Goal: Task Accomplishment & Management: Manage account settings

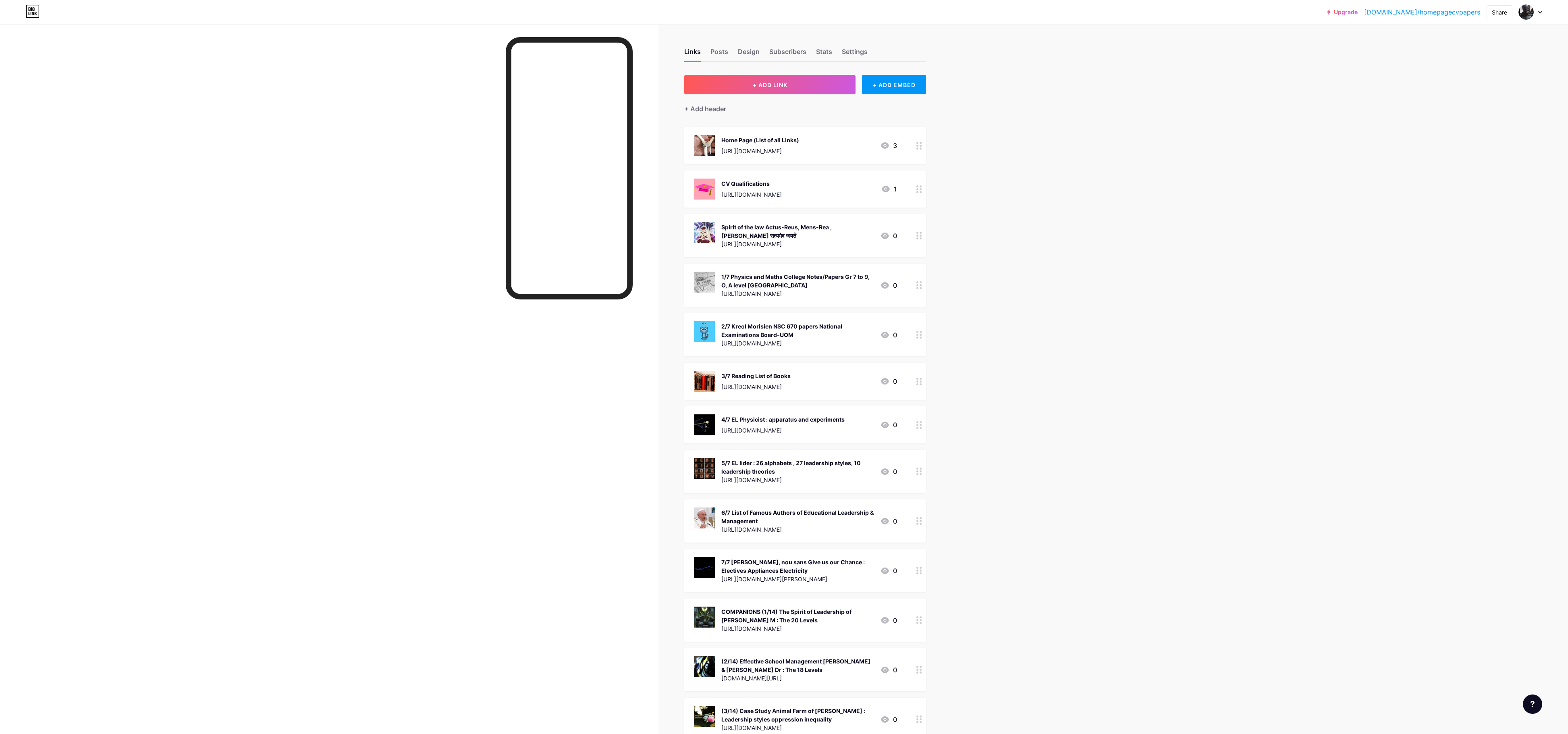
click at [661, 134] on div "Home Page (List of all Links) [URL][DOMAIN_NAME] 3" at bounding box center [805, 145] width 242 height 37
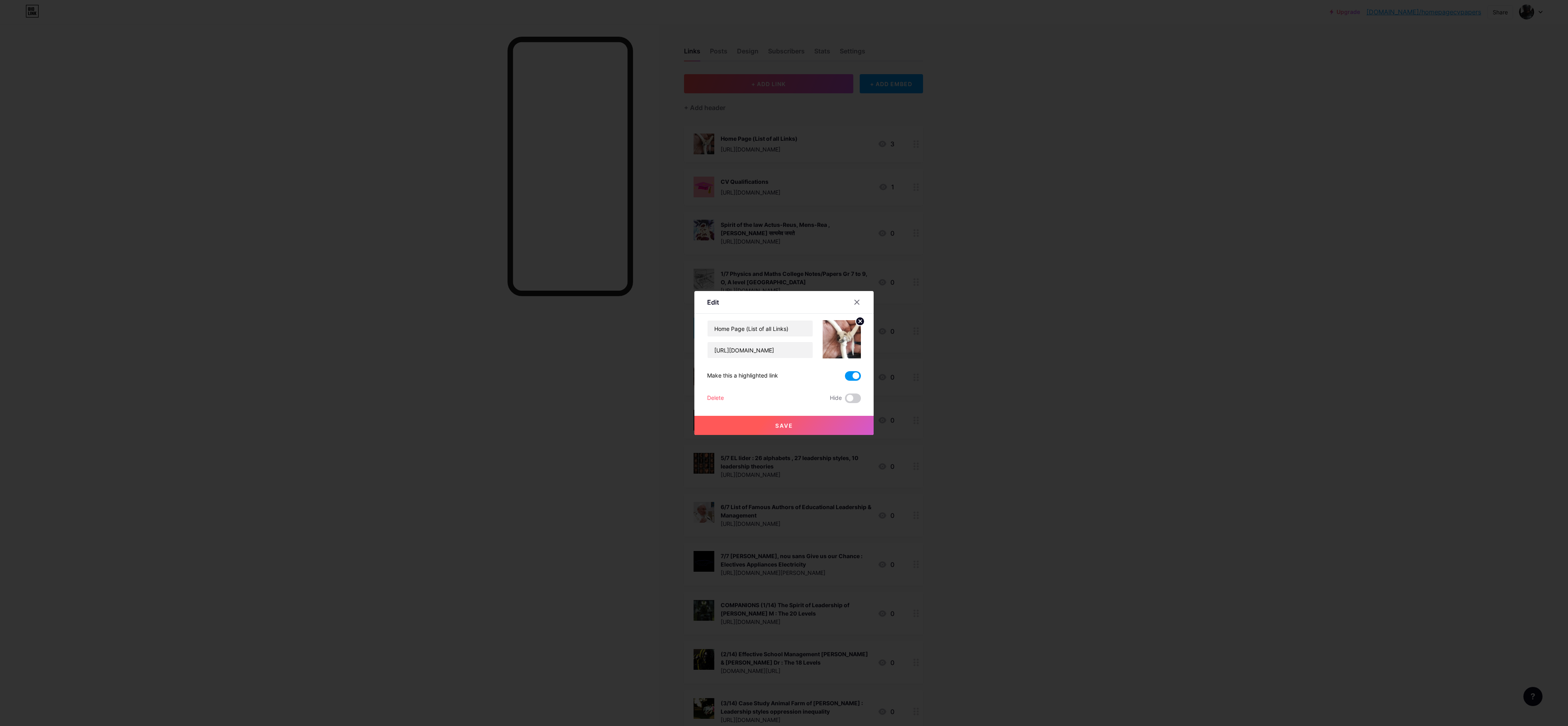
click at [653, 301] on div at bounding box center [784, 363] width 1568 height 726
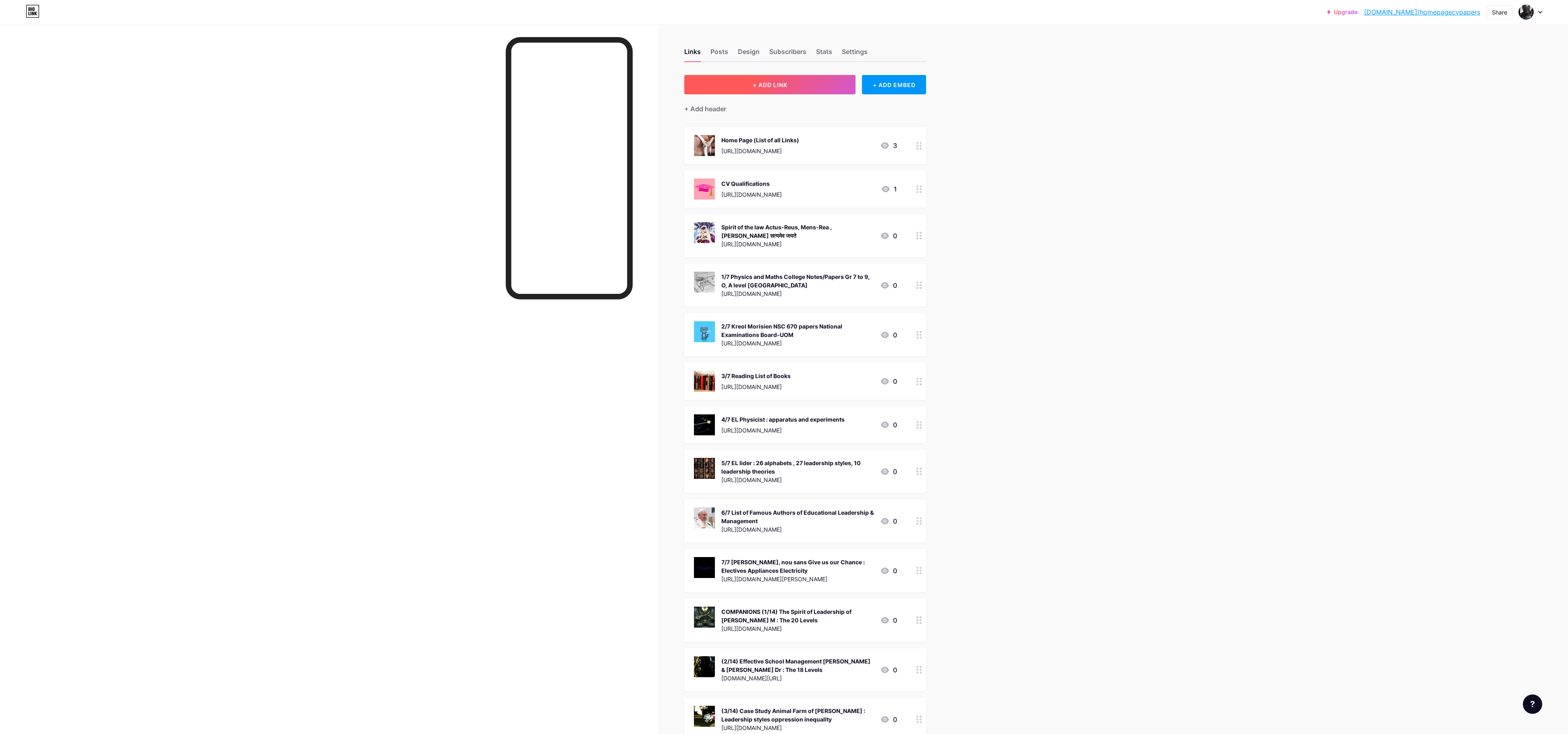
click at [661, 83] on button "+ ADD LINK" at bounding box center [770, 84] width 171 height 19
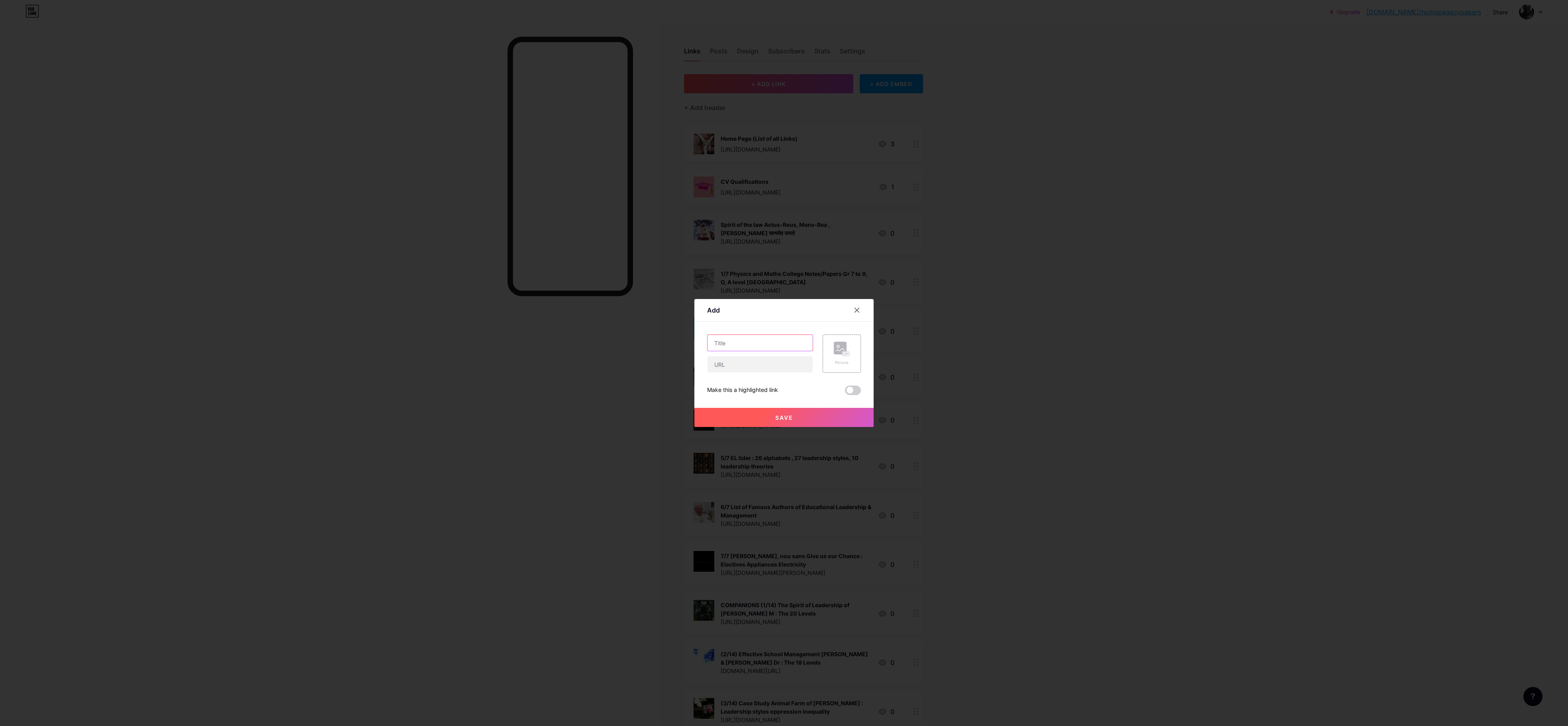
click at [653, 301] on input "text" at bounding box center [760, 343] width 105 height 16
paste input "To Commisioner of Police :Kindly Order an Inquiry WHO & WHY keep harassing me R…"
type input "To Commisioner of Police :Kindly Order an Inquiry WHO & WHY keep harassing me R…"
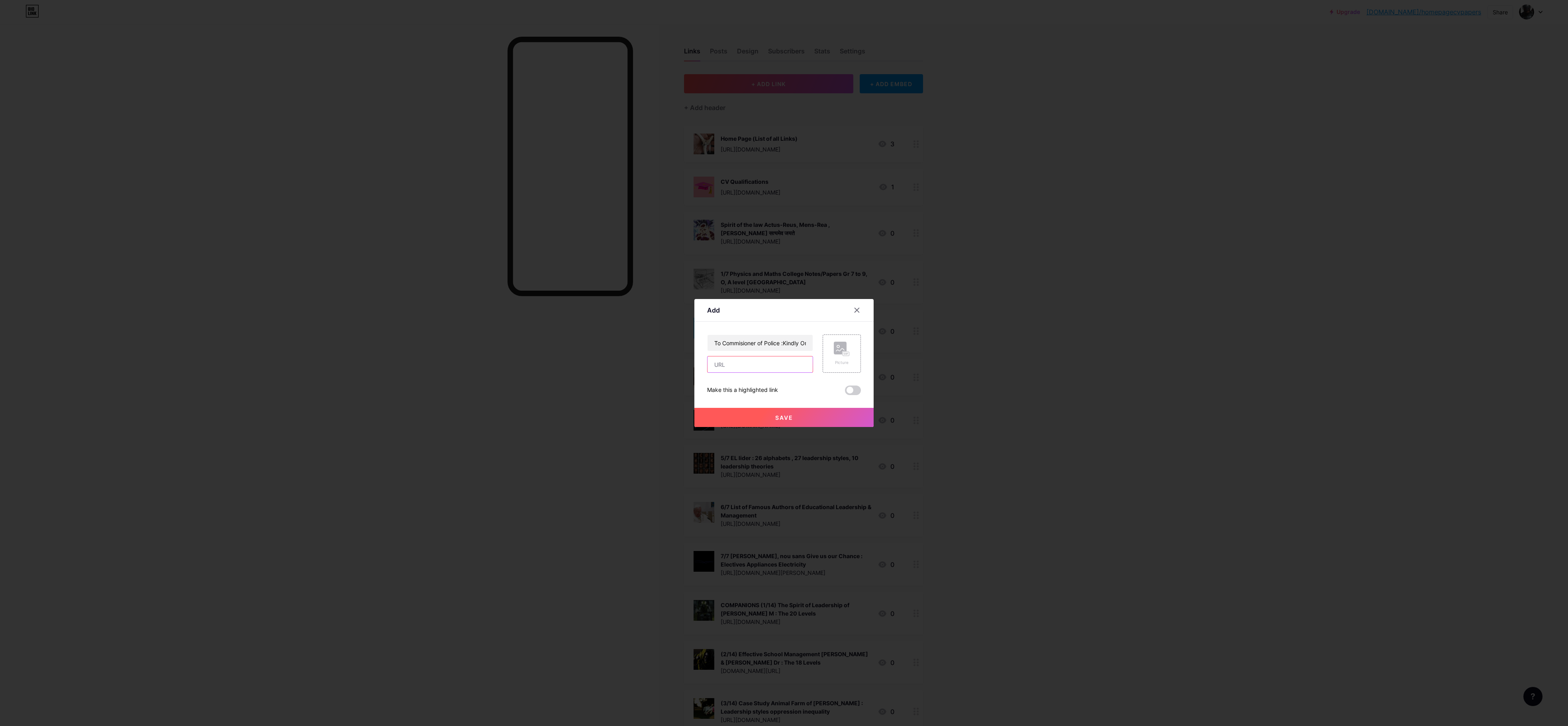
click at [653, 301] on input "text" at bounding box center [760, 364] width 105 height 16
paste input "[URL][DOMAIN_NAME]"
type input "[URL][DOMAIN_NAME]"
click at [653, 301] on input "To Commisioner of Police :Kindly Order an Inquiry WHO & WHY keep harassing me R…" at bounding box center [760, 343] width 105 height 16
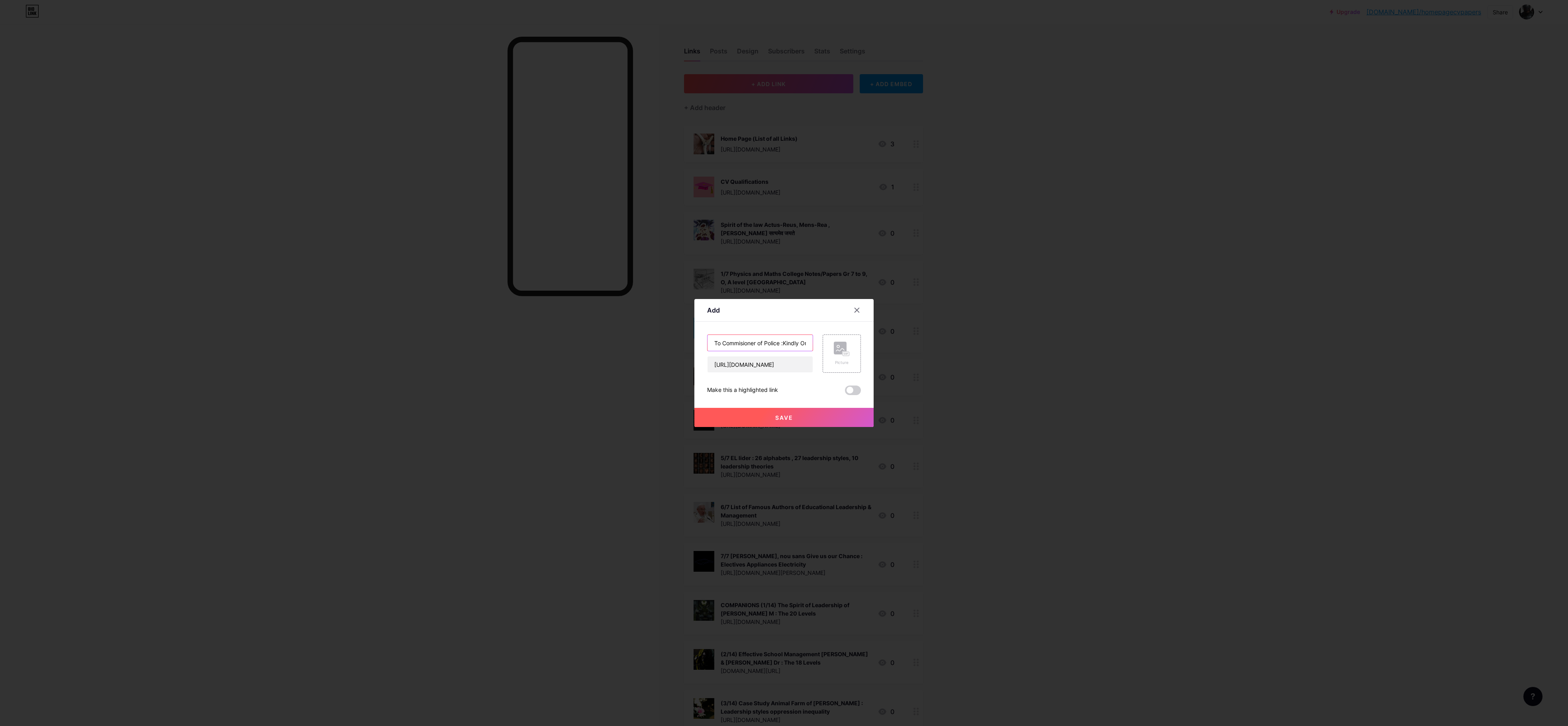
scroll to position [0, 0]
click at [653, 301] on input "To Commisioner of Police :Kindly Order an Inquiry WHO & WHY keep harassing me R…" at bounding box center [760, 343] width 105 height 16
click at [653, 301] on button "Save" at bounding box center [784, 417] width 180 height 19
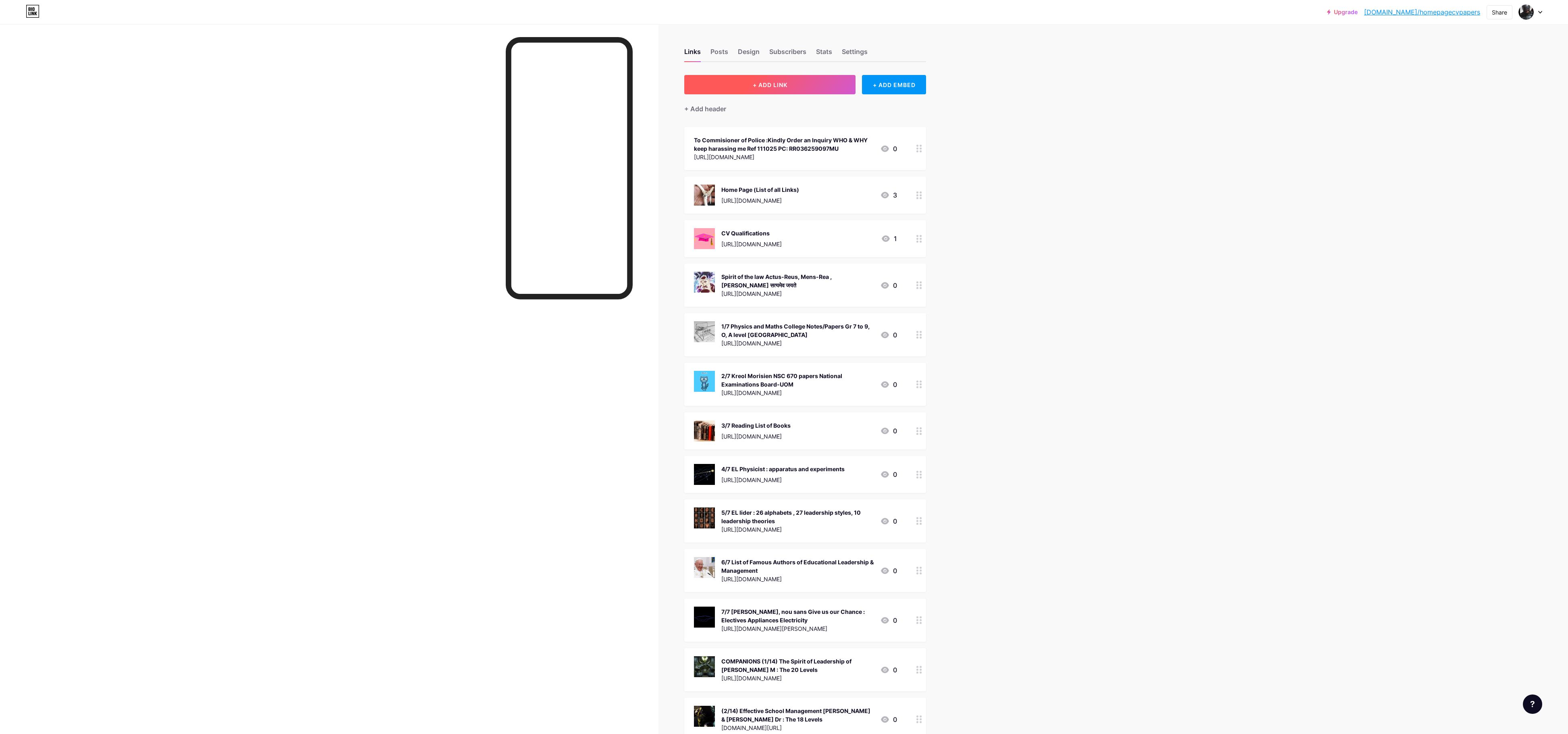
click at [661, 83] on span "+ ADD LINK" at bounding box center [770, 84] width 34 height 7
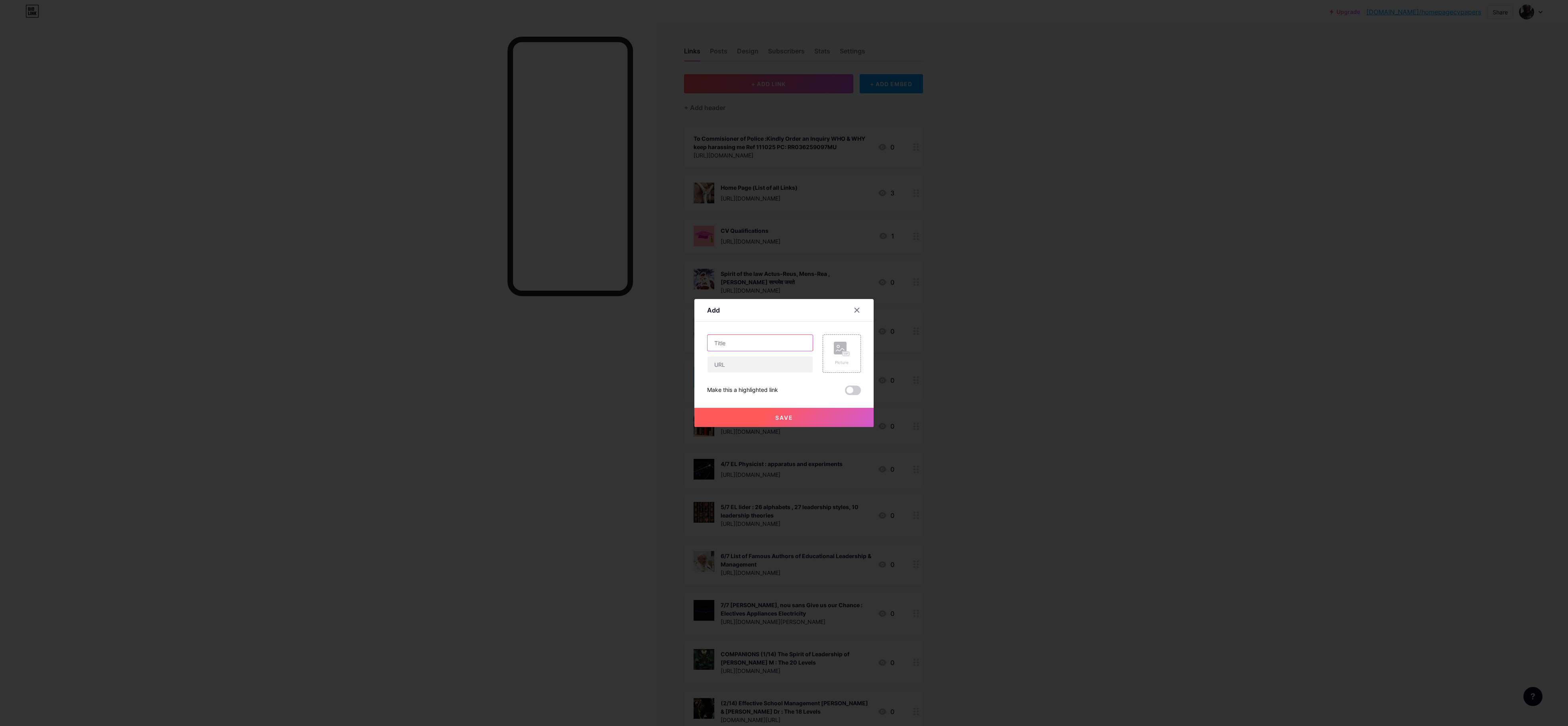
paste input "To [DEMOGRAPHIC_DATA] ASSOCIATIONS : No room for Casteism,Nepotism...etc in Emp…"
type input "To [DEMOGRAPHIC_DATA] ASSOCIATIONS : No room for Casteism,Nepotism...etc in Emp…"
paste input "[URL][DOMAIN_NAME]"
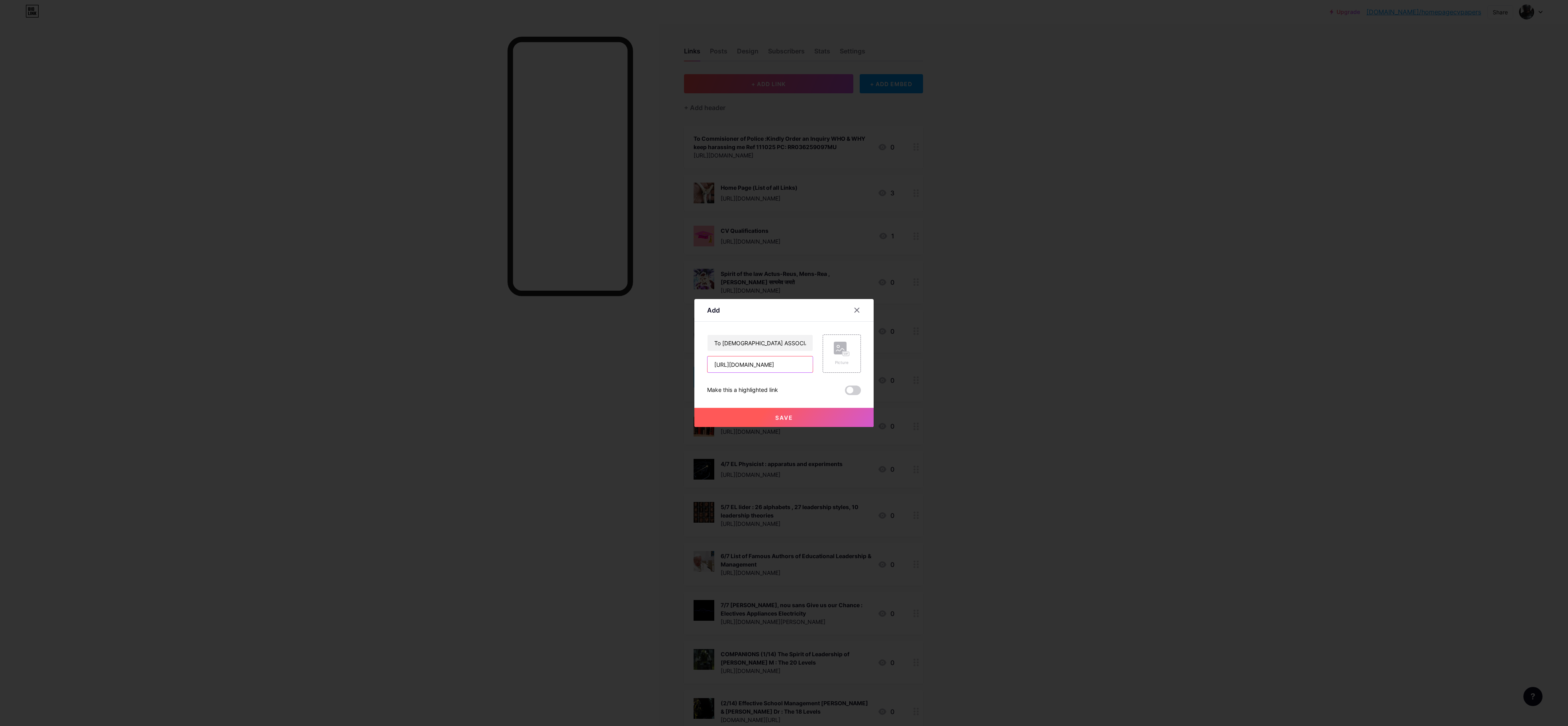
scroll to position [0, 155]
type input "[URL][DOMAIN_NAME]"
click at [653, 301] on button "Save" at bounding box center [784, 417] width 180 height 19
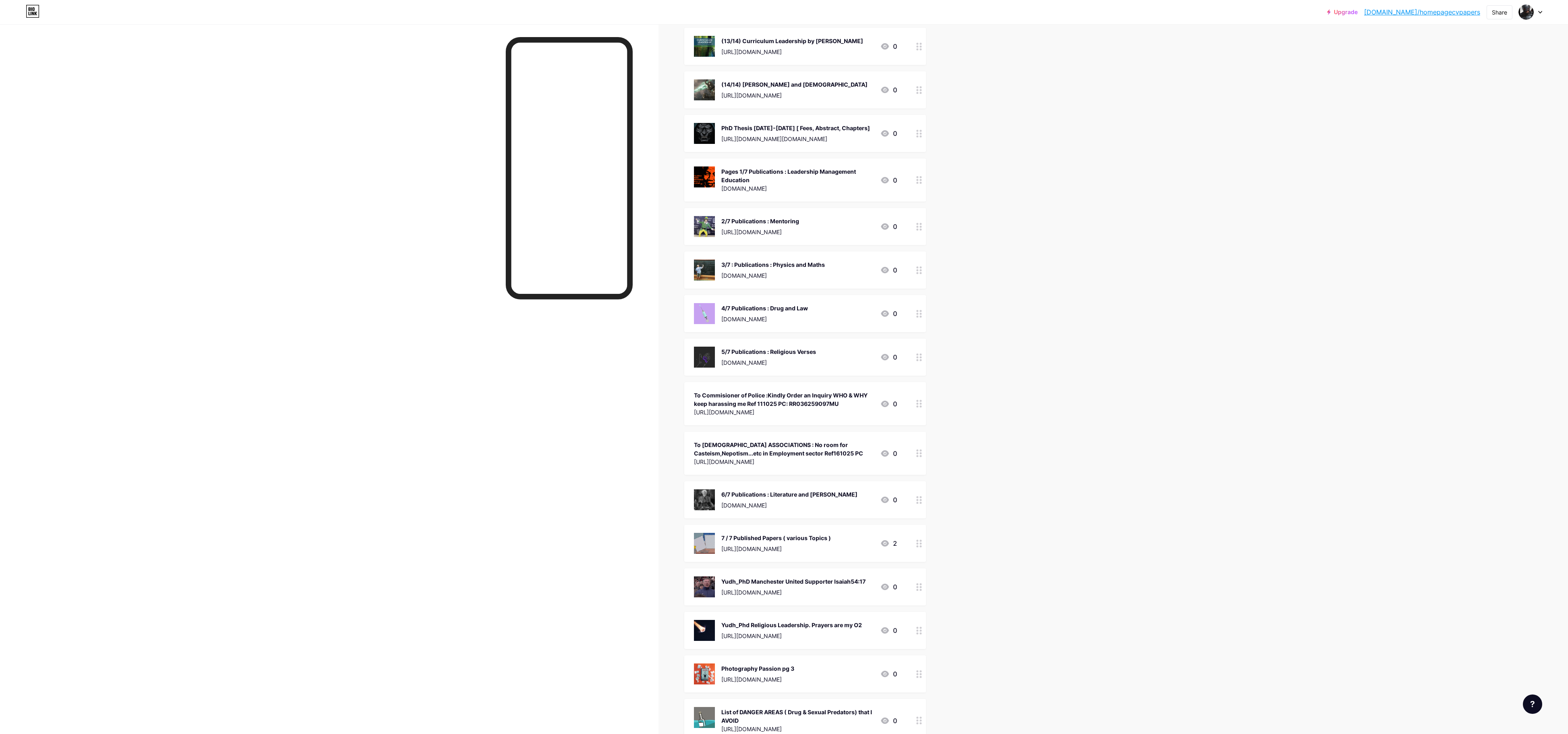
scroll to position [1401, 0]
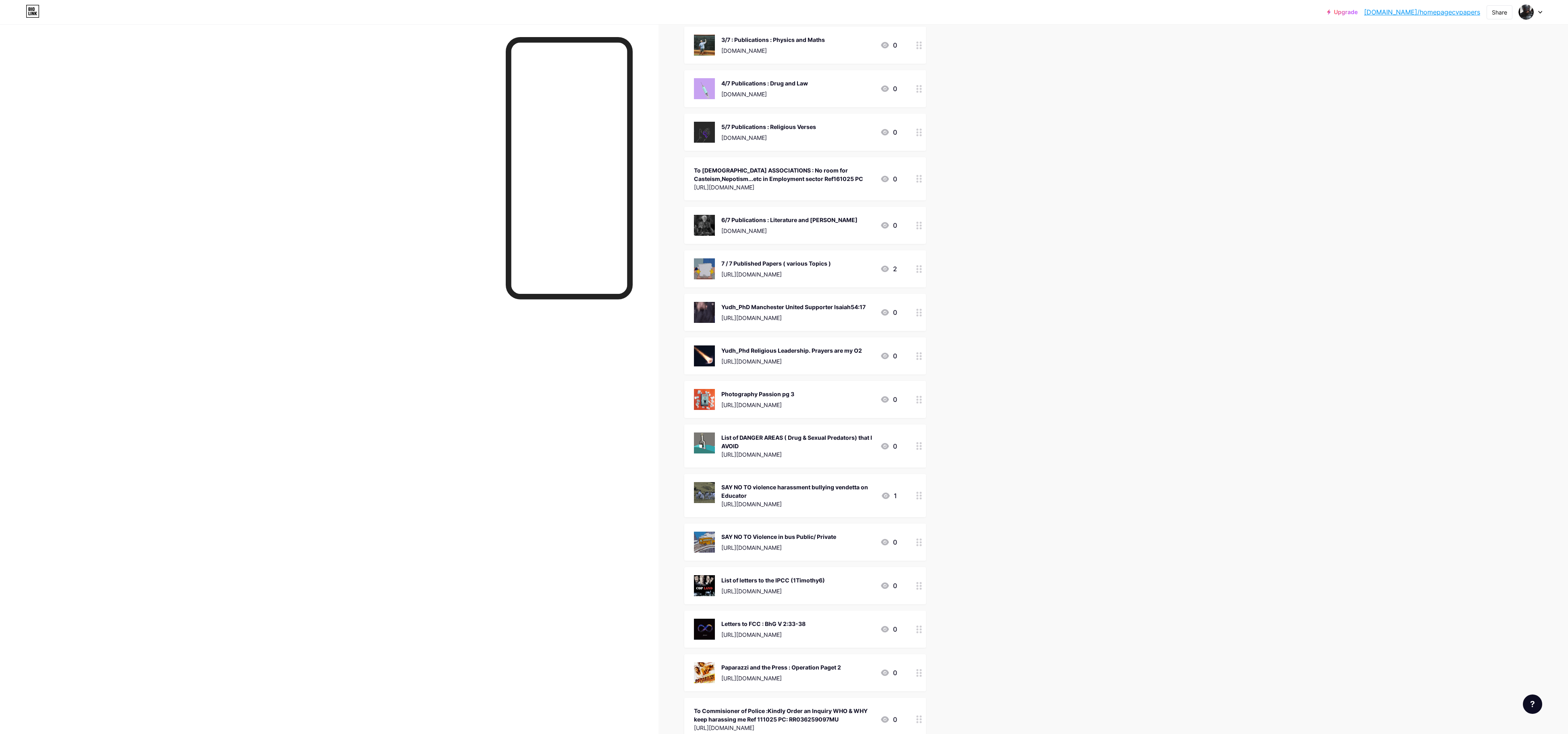
click at [661, 157] on div "To [DEMOGRAPHIC_DATA] ASSOCIATIONS : No room for Casteism,Nepotism...etc in Emp…" at bounding box center [805, 179] width 242 height 43
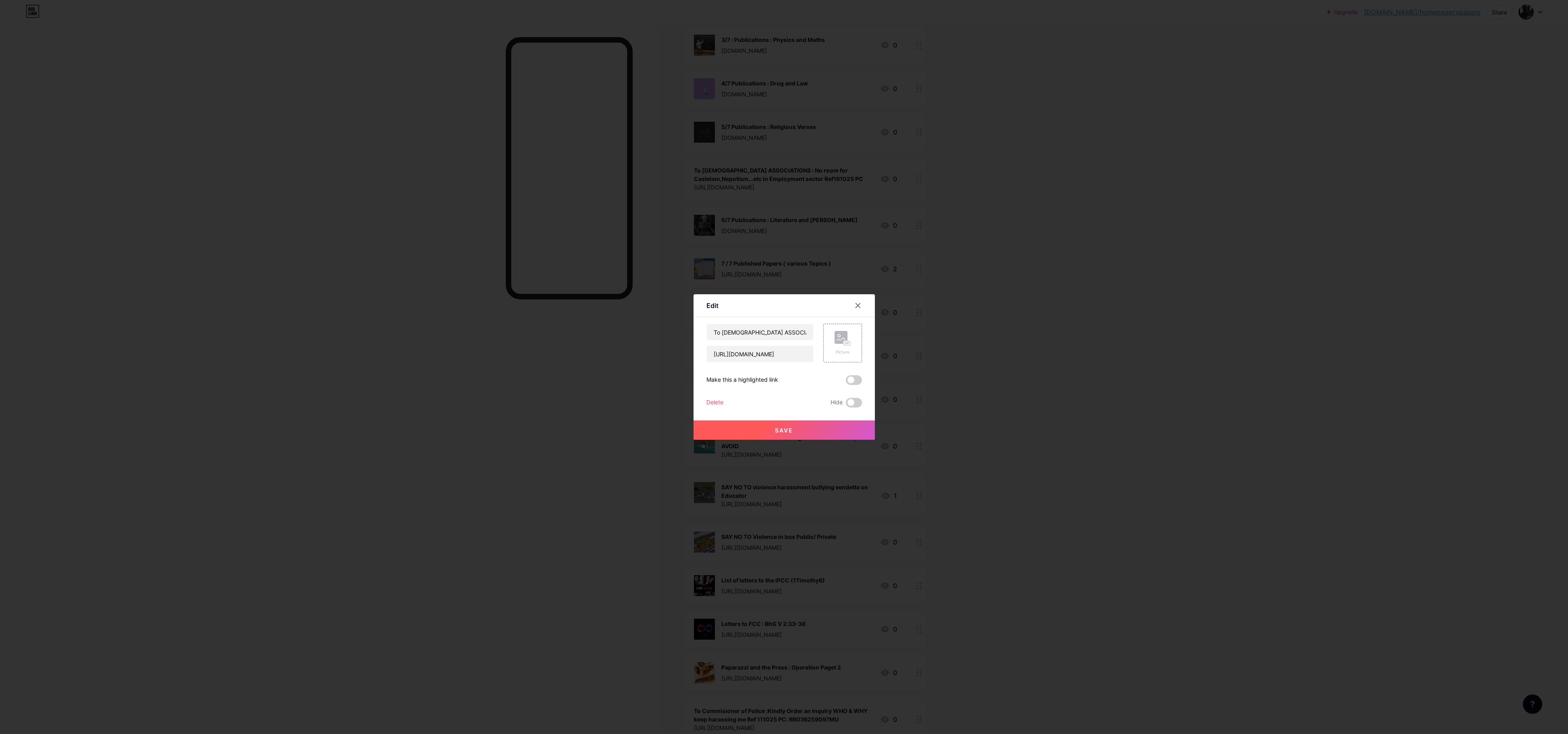
click at [661, 305] on div at bounding box center [784, 367] width 1568 height 734
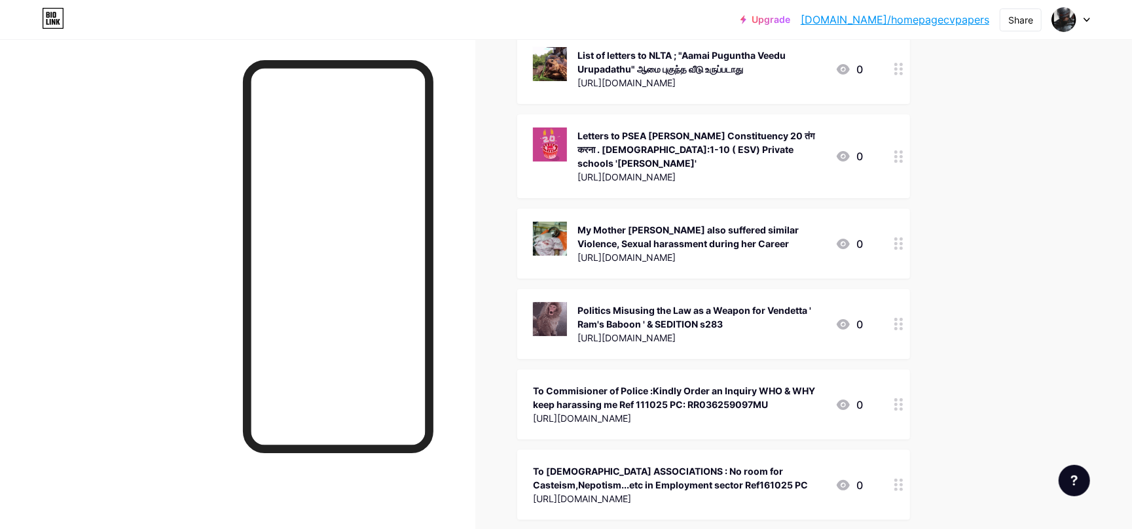
scroll to position [3411, 0]
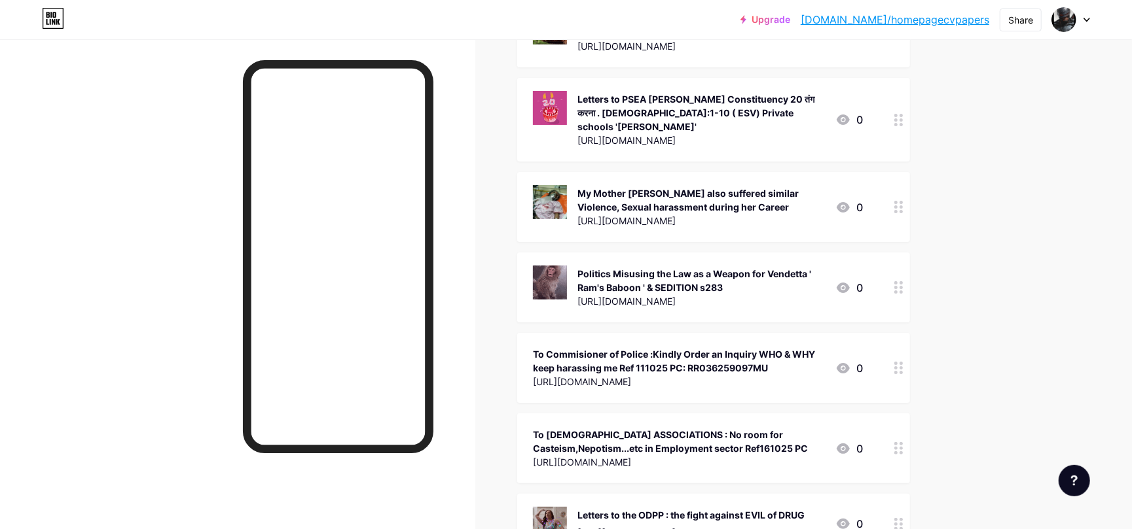
click at [713, 348] on div "To Commisioner of Police :Kindly Order an Inquiry WHO & WHY keep harassing me R…" at bounding box center [679, 361] width 292 height 27
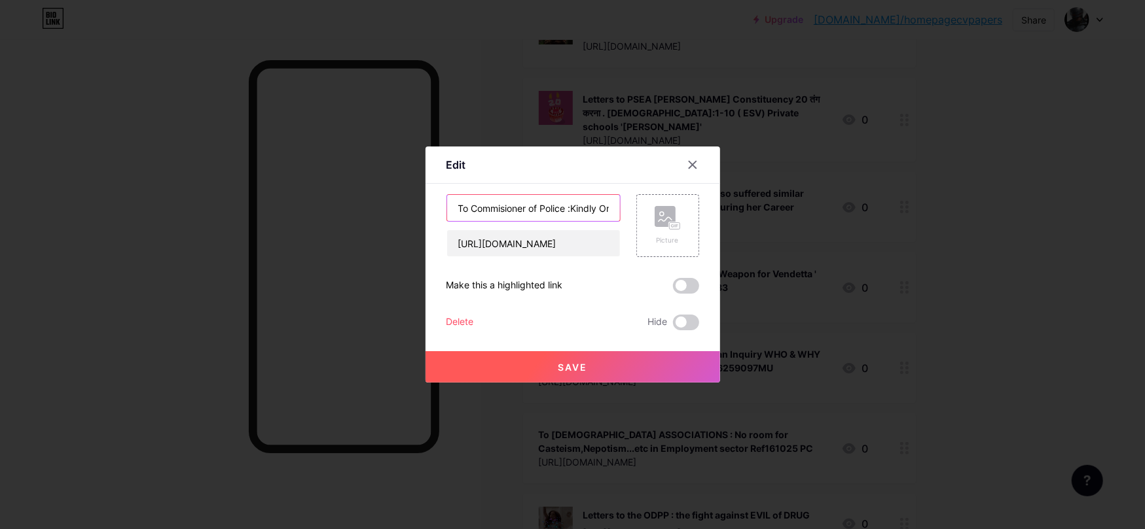
click at [505, 209] on input "To Commisioner of Police :Kindly Order an Inquiry WHO & WHY keep harassing me R…" at bounding box center [533, 208] width 173 height 26
type input "To Commissioner of Police :Kindly Order an Inquiry WHO & WHY keep harassing me …"
click at [666, 226] on rect at bounding box center [664, 216] width 21 height 21
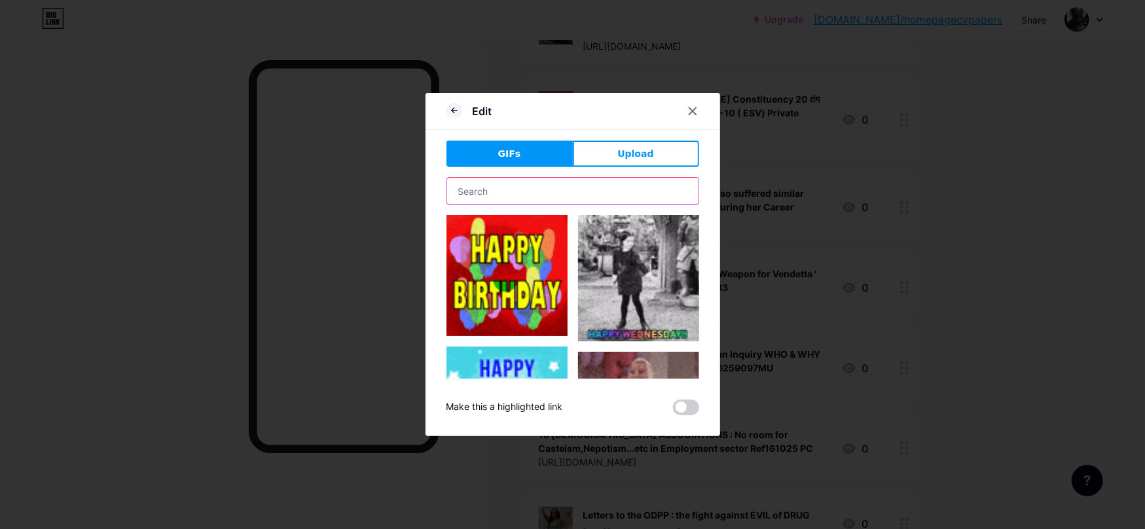
click at [620, 194] on input "text" at bounding box center [572, 191] width 251 height 26
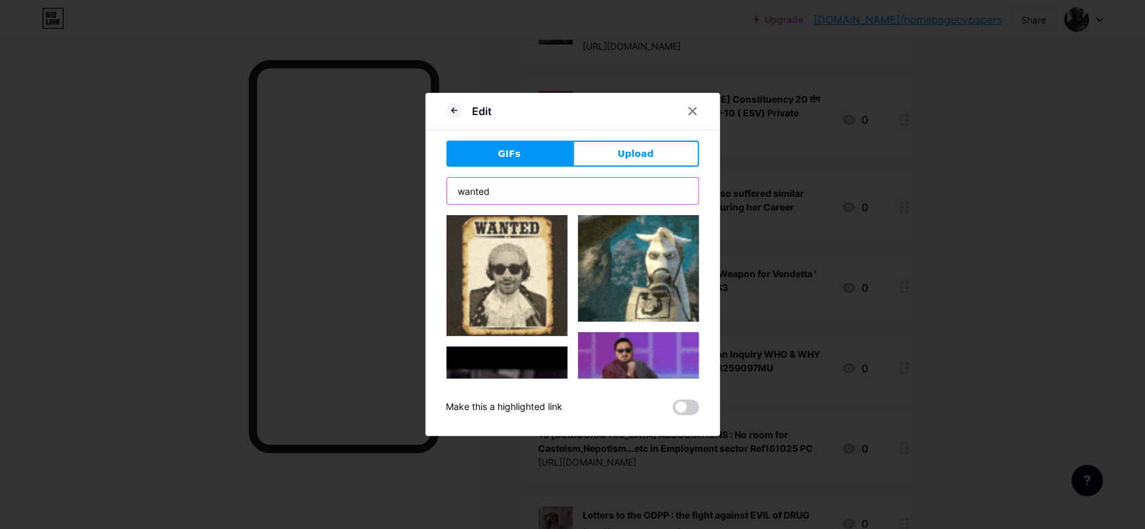
drag, startPoint x: 524, startPoint y: 191, endPoint x: 424, endPoint y: 192, distance: 99.5
click at [424, 192] on div "Edit GIFs Upload Content YouTube Play YouTube video without leaving your page. …" at bounding box center [572, 264] width 1145 height 529
type input "pirate flag"
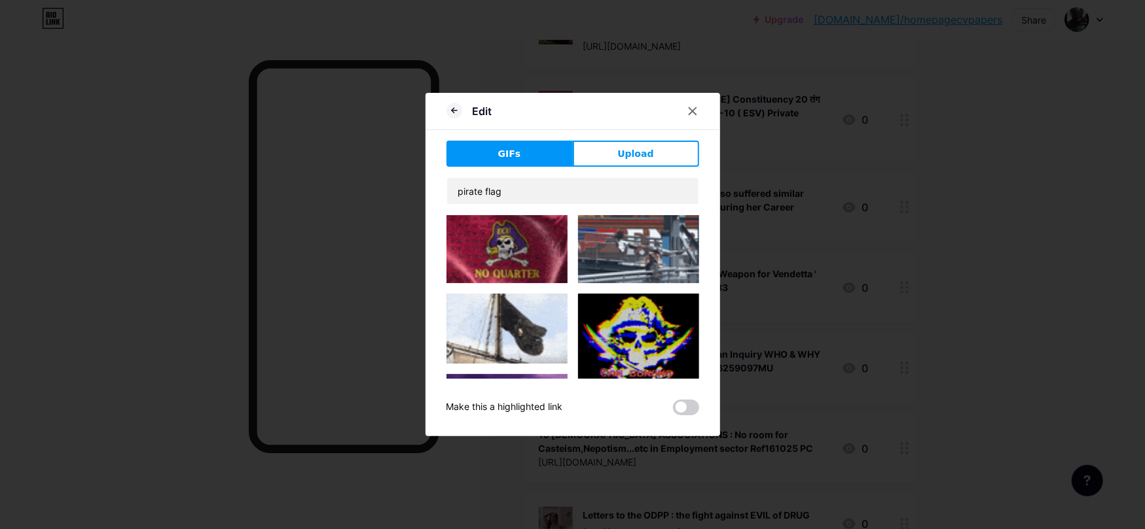
click at [647, 328] on img at bounding box center [638, 339] width 121 height 90
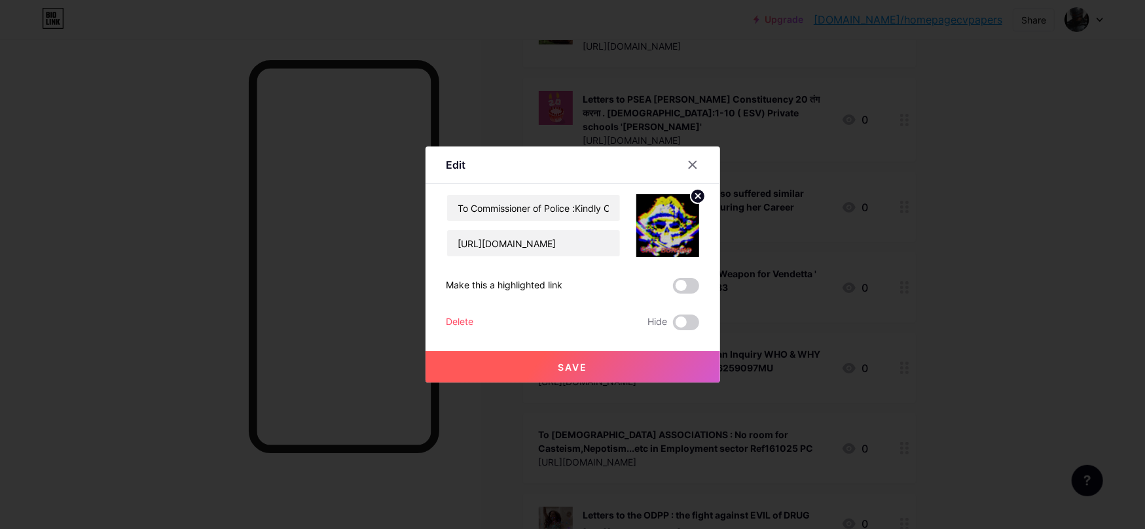
click at [584, 364] on span "Save" at bounding box center [572, 367] width 29 height 11
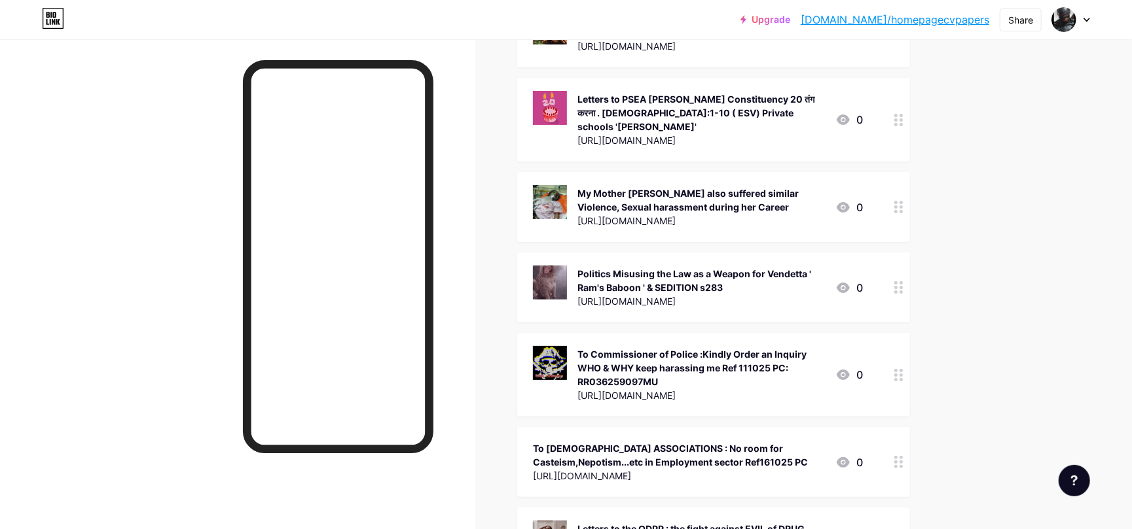
click at [694, 442] on div "To [DEMOGRAPHIC_DATA] ASSOCIATIONS : No room for Casteism,Nepotism...etc in Emp…" at bounding box center [679, 455] width 292 height 27
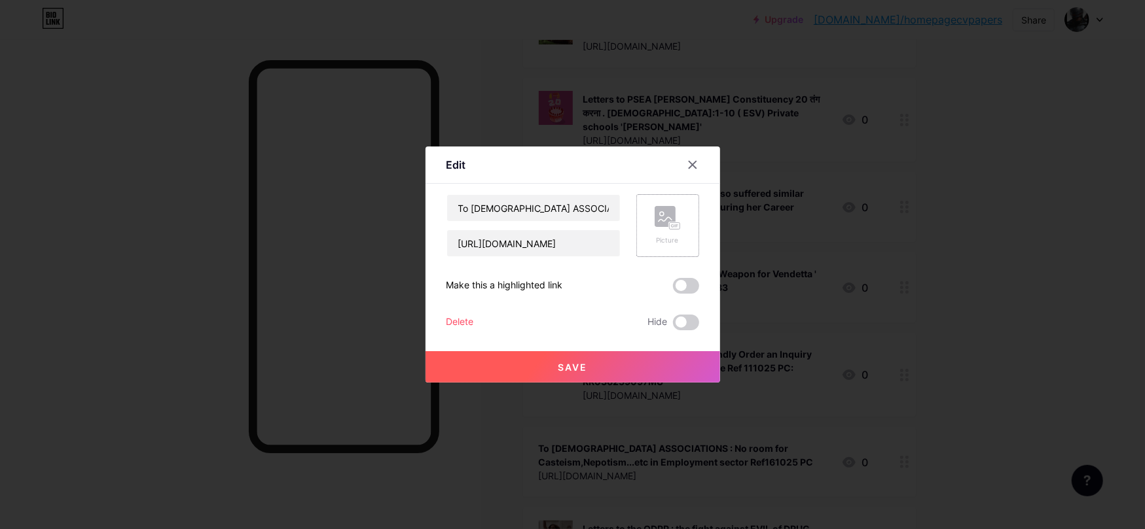
click at [669, 224] on rect at bounding box center [674, 226] width 10 height 7
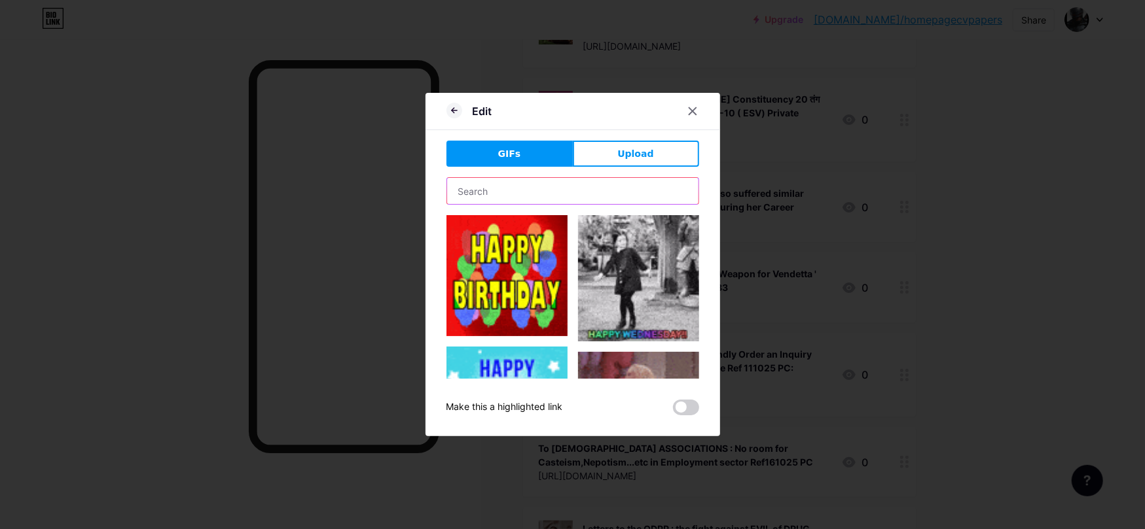
click at [571, 188] on input "text" at bounding box center [572, 191] width 251 height 26
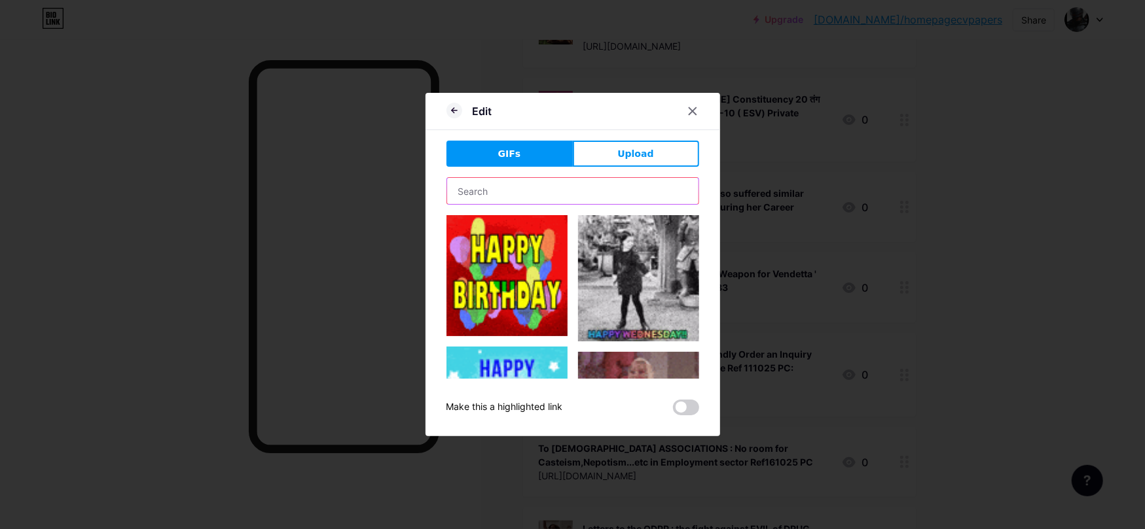
click at [572, 192] on input "text" at bounding box center [572, 191] width 251 height 26
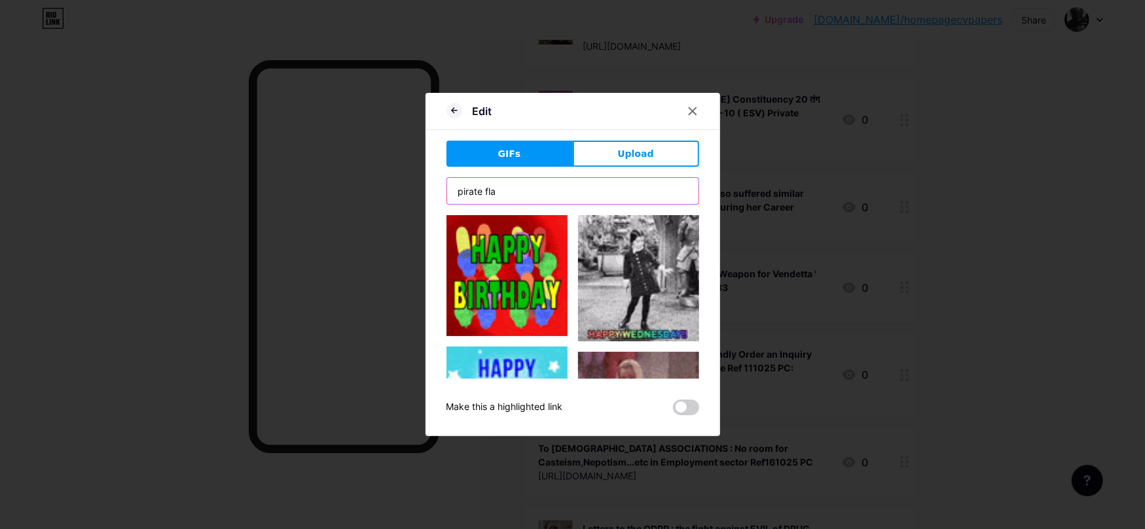
type input "pirate flag"
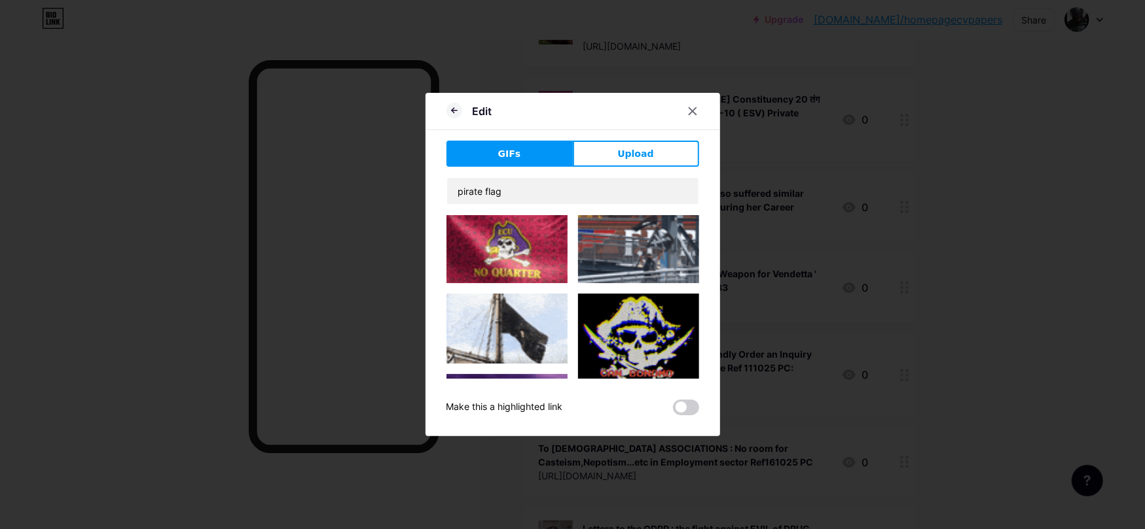
click at [632, 361] on img at bounding box center [638, 339] width 121 height 90
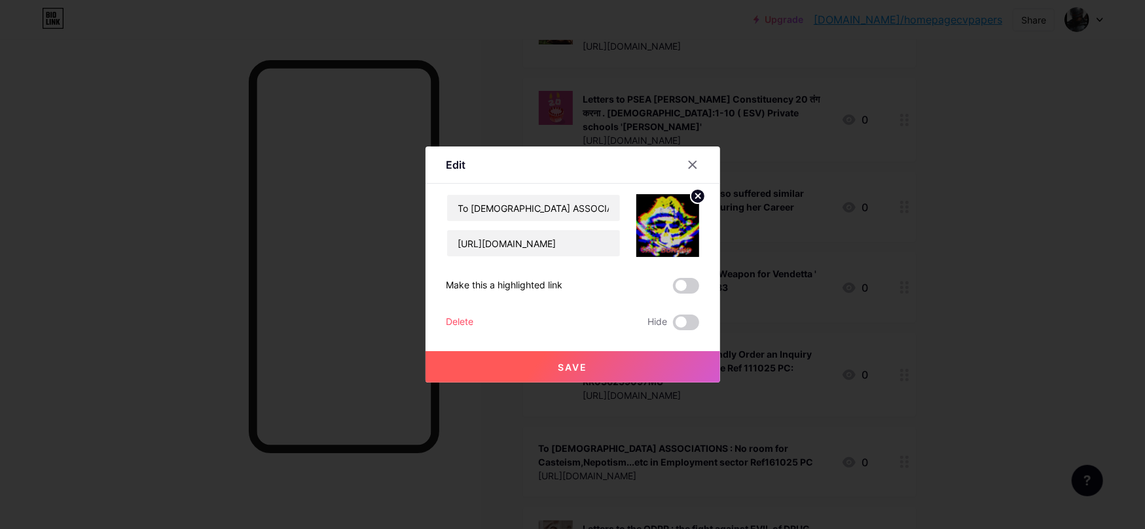
click at [597, 370] on button "Save" at bounding box center [572, 366] width 295 height 31
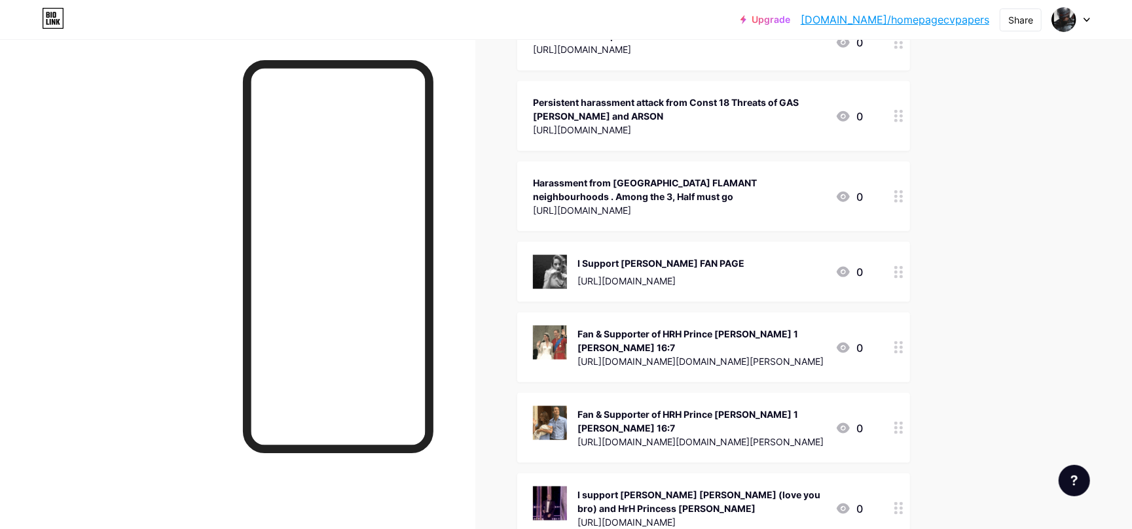
scroll to position [4545, 0]
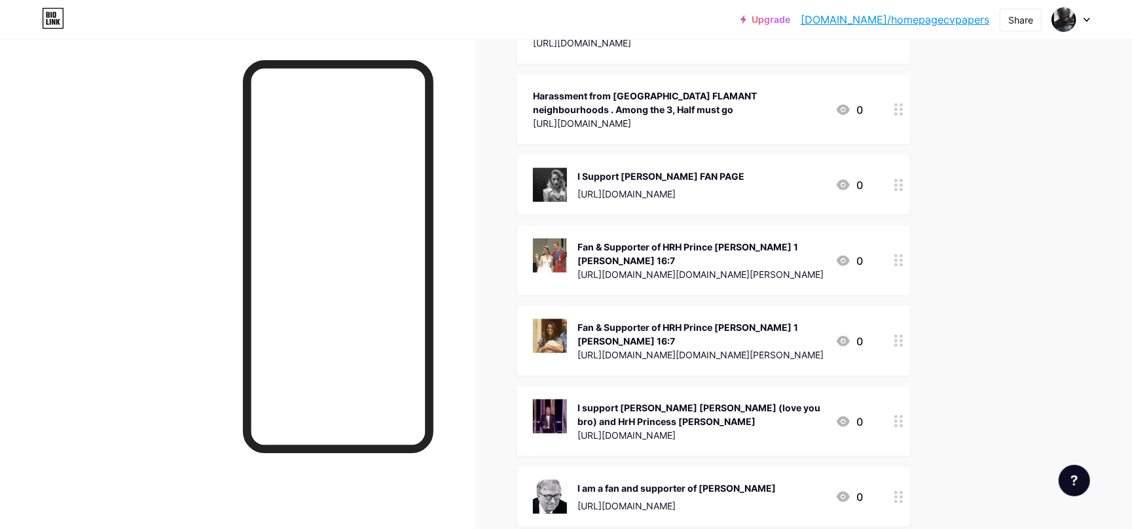
click at [904, 226] on div at bounding box center [898, 261] width 22 height 70
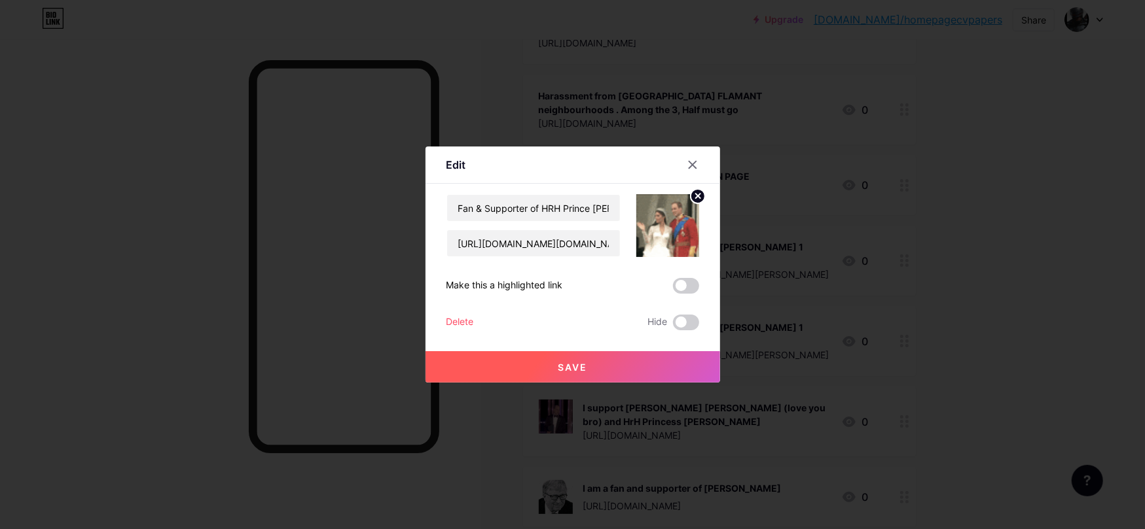
click at [456, 325] on div "Delete" at bounding box center [459, 323] width 27 height 16
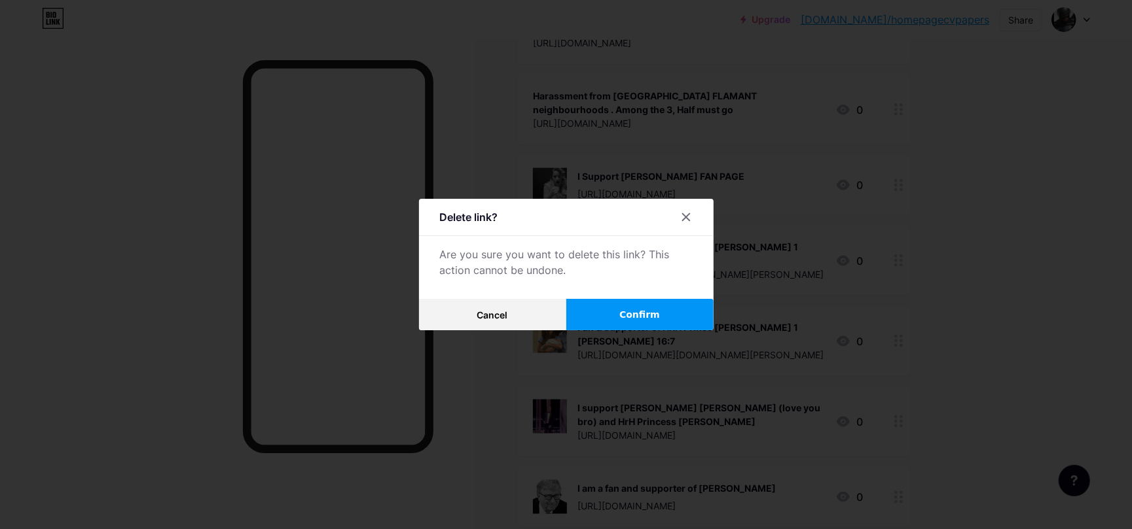
click at [644, 312] on span "Confirm" at bounding box center [639, 315] width 41 height 14
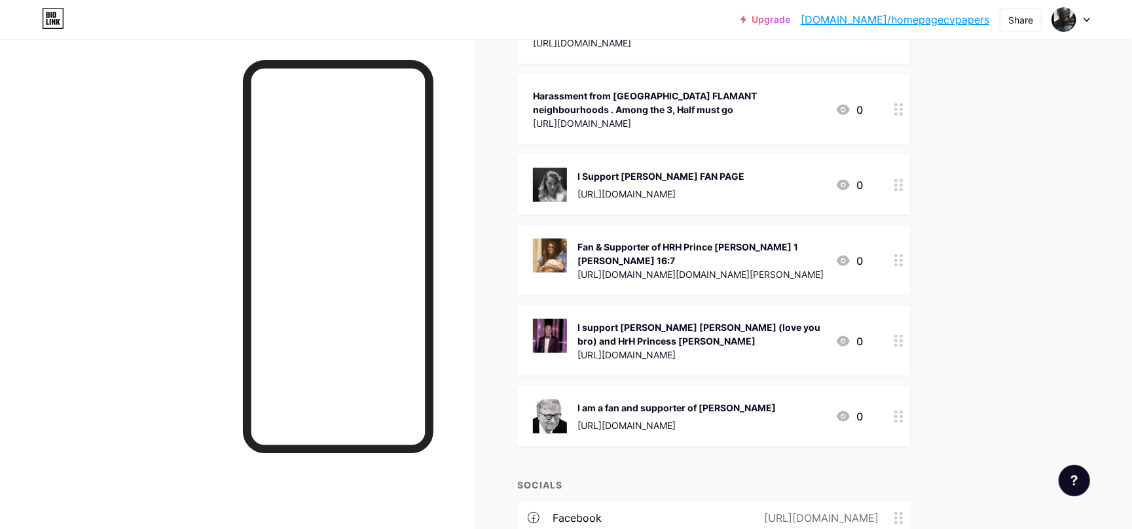
scroll to position [4458, 0]
